Goal: Task Accomplishment & Management: Manage account settings

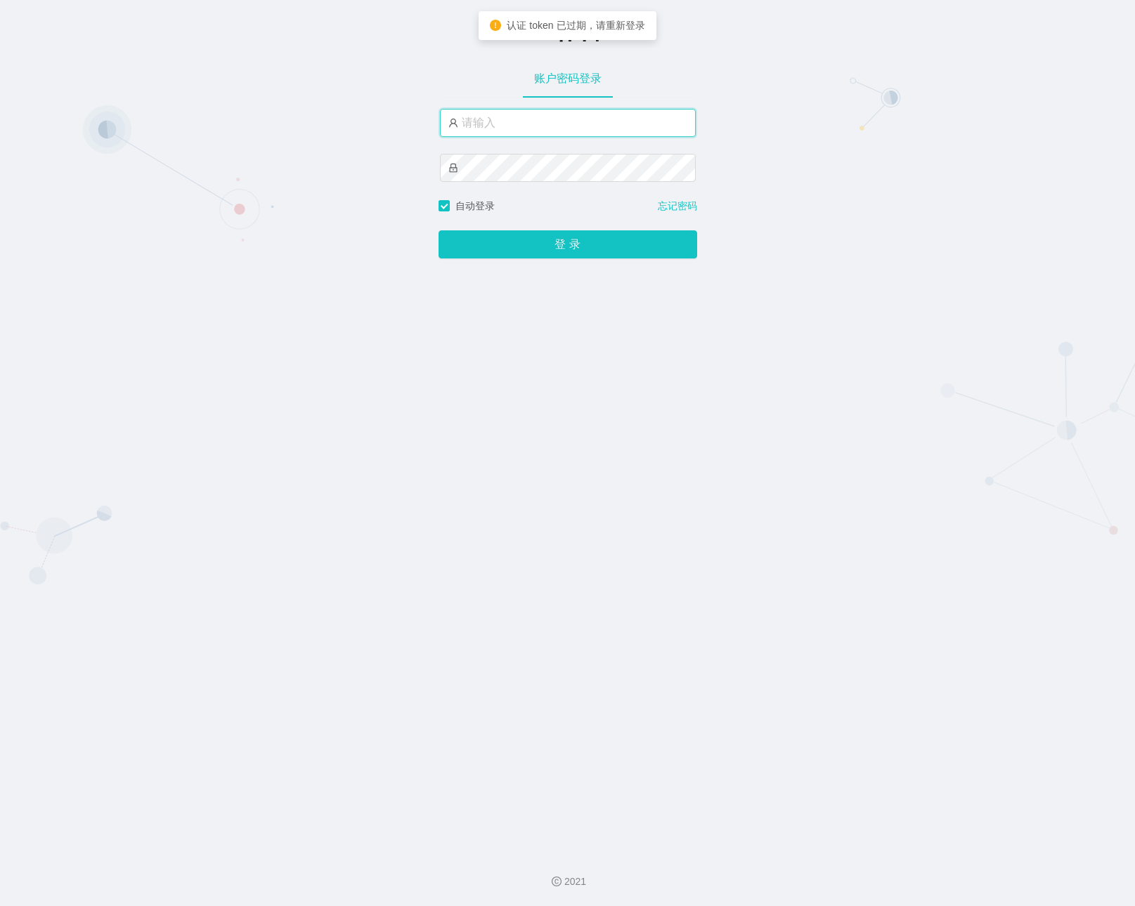
click at [614, 109] on input "text" at bounding box center [568, 123] width 256 height 28
paste input "admin"
type input "admin"
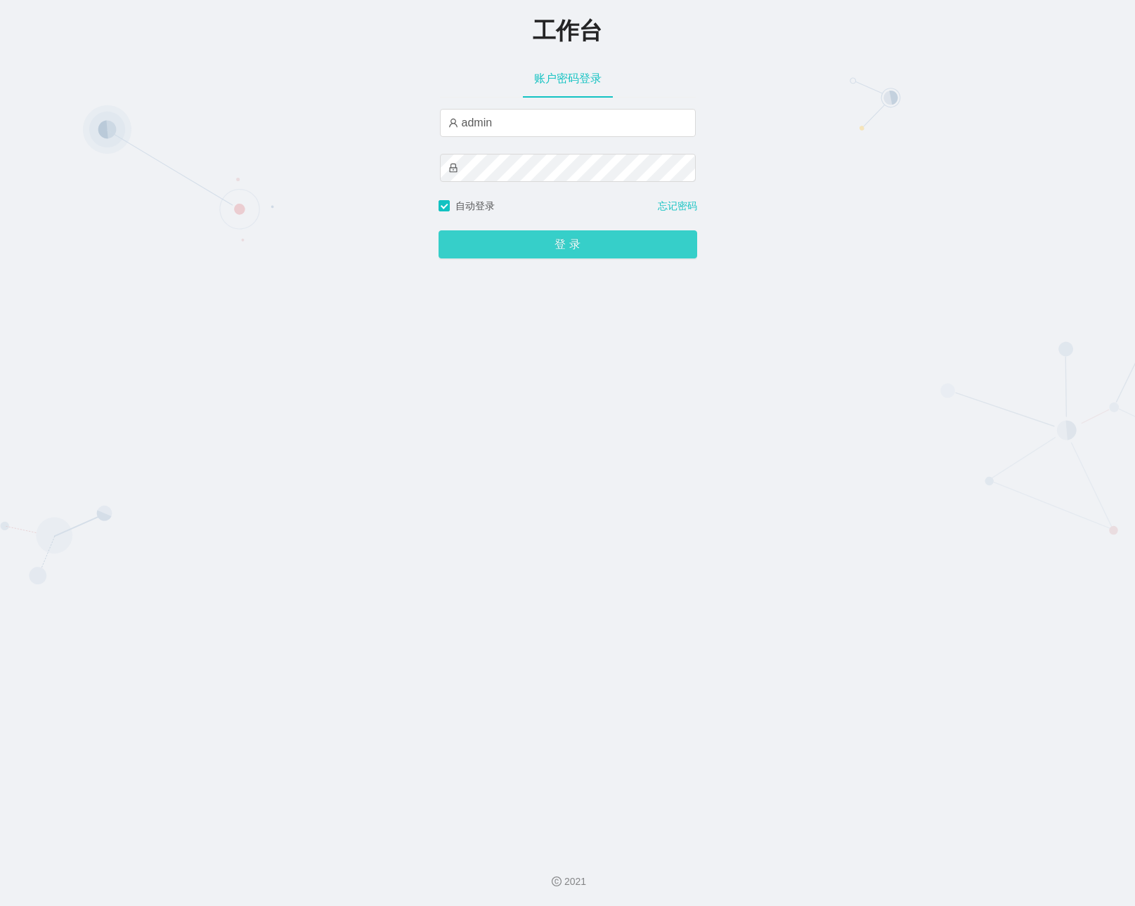
click at [535, 255] on button "登 录" at bounding box center [567, 244] width 259 height 28
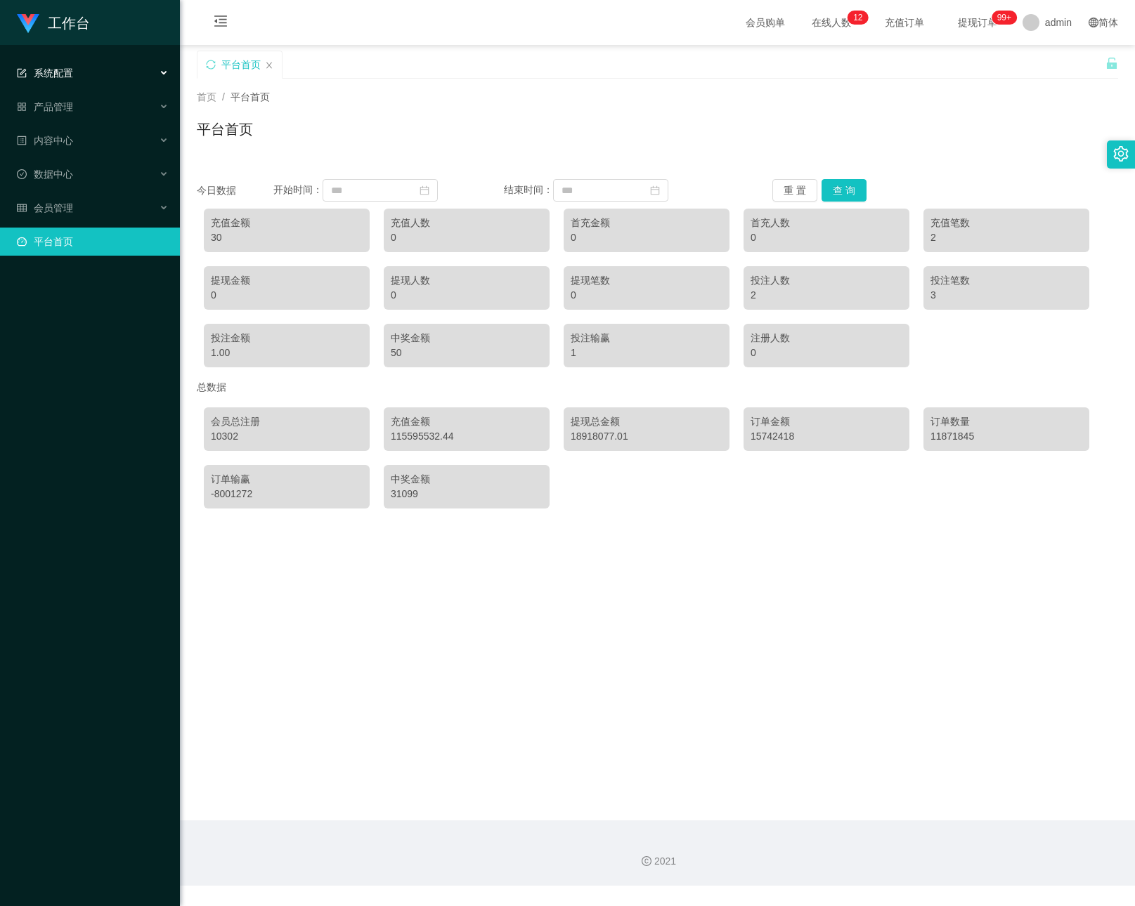
click at [126, 70] on div "系统配置" at bounding box center [90, 73] width 180 height 28
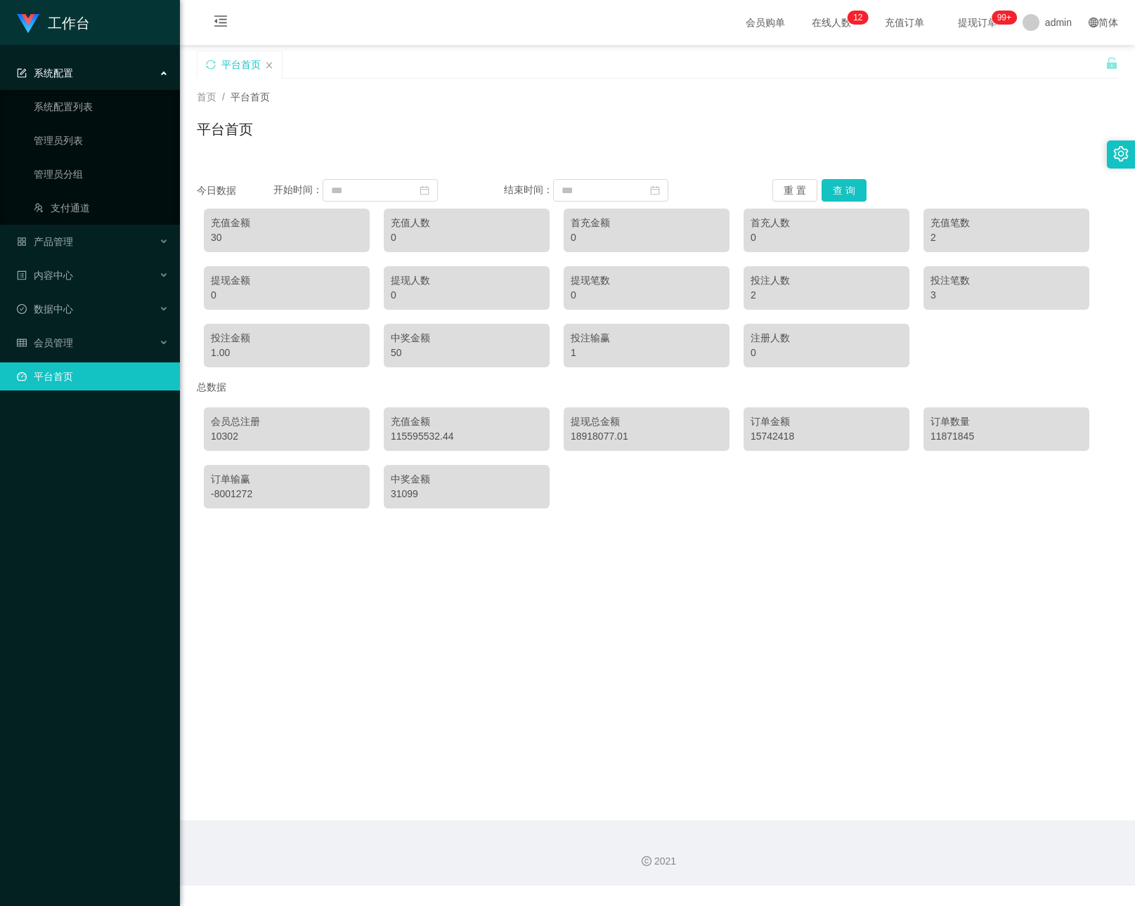
click at [126, 70] on div "系统配置" at bounding box center [90, 73] width 180 height 28
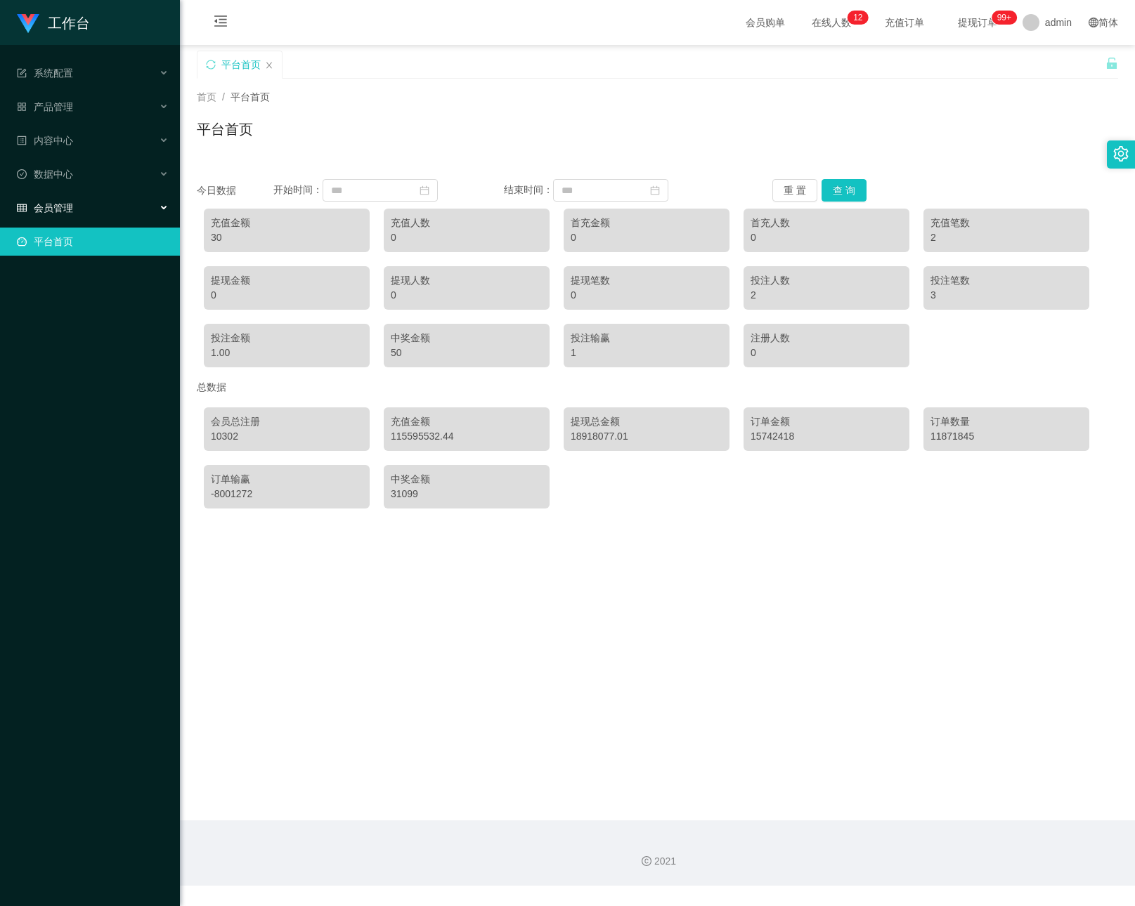
click at [84, 204] on div "会员管理" at bounding box center [90, 208] width 180 height 28
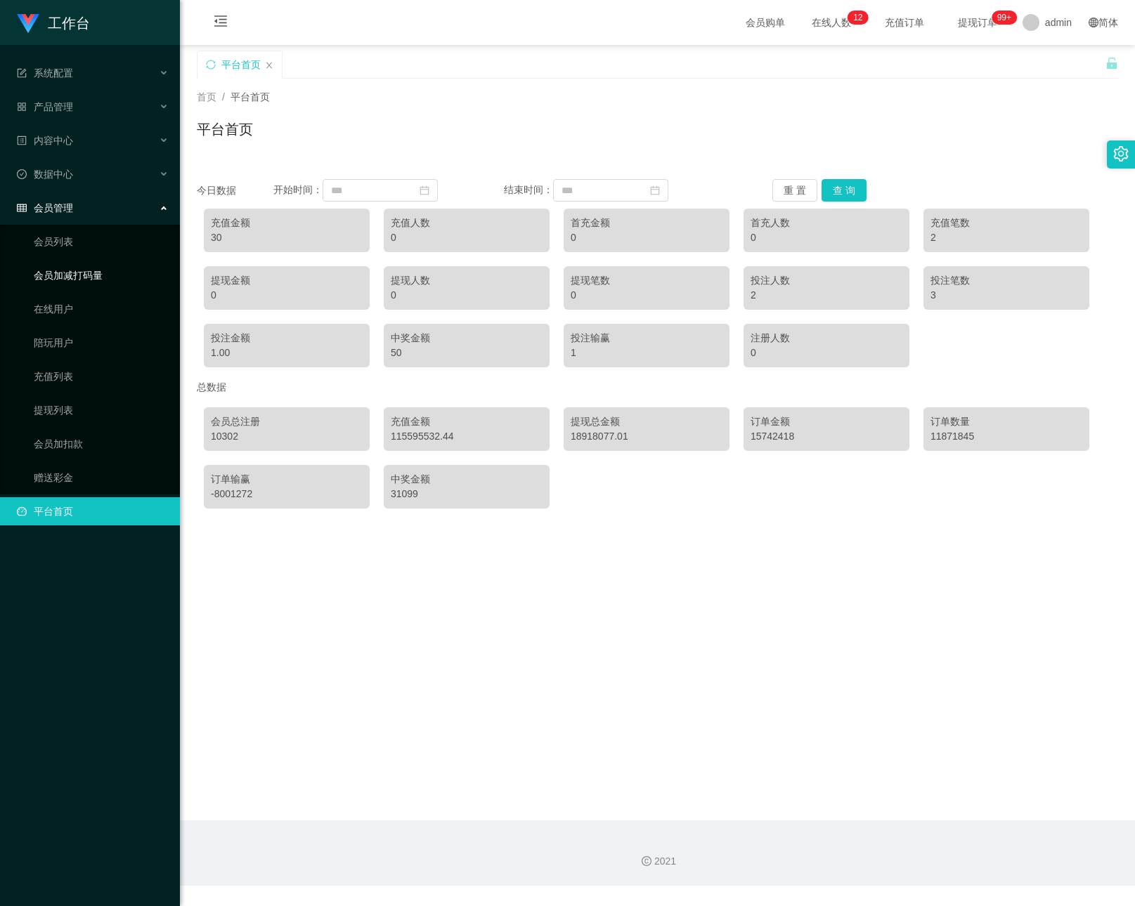
click at [95, 278] on link "会员加减打码量" at bounding box center [101, 275] width 135 height 28
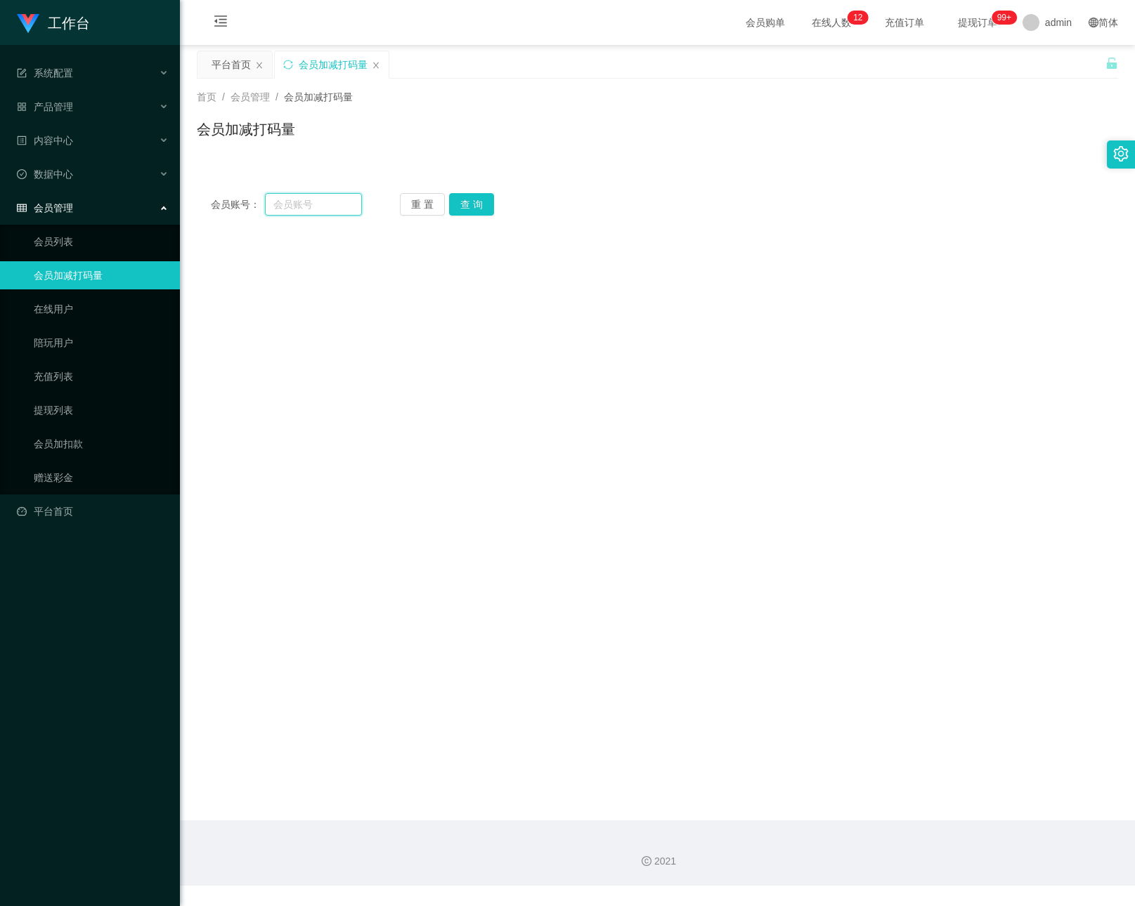
click at [320, 201] on input "text" at bounding box center [313, 204] width 97 height 22
click at [99, 245] on link "会员列表" at bounding box center [101, 242] width 135 height 28
